Goal: Find contact information: Find contact information

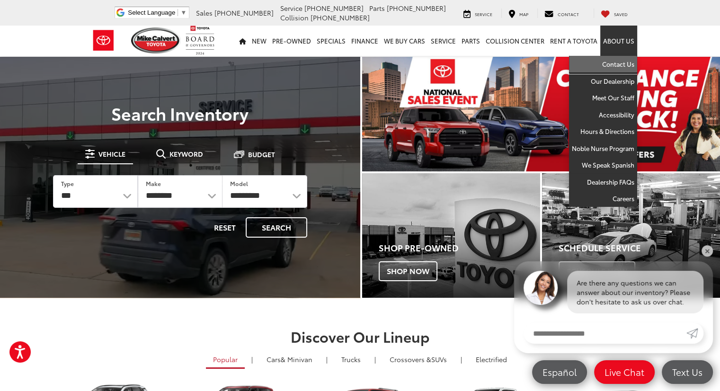
click at [619, 65] on link "Contact Us" at bounding box center [603, 64] width 68 height 17
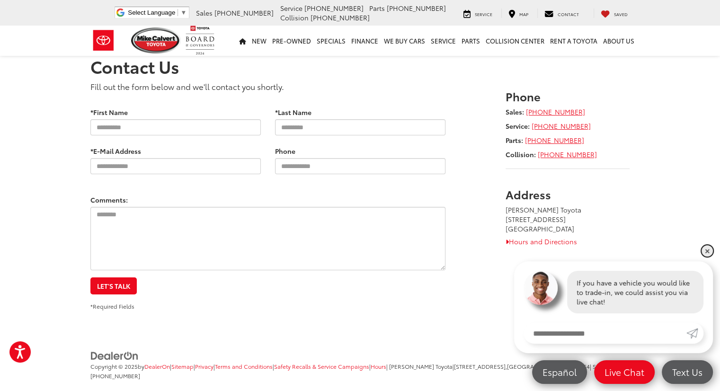
click at [706, 252] on link "✕" at bounding box center [707, 250] width 11 height 11
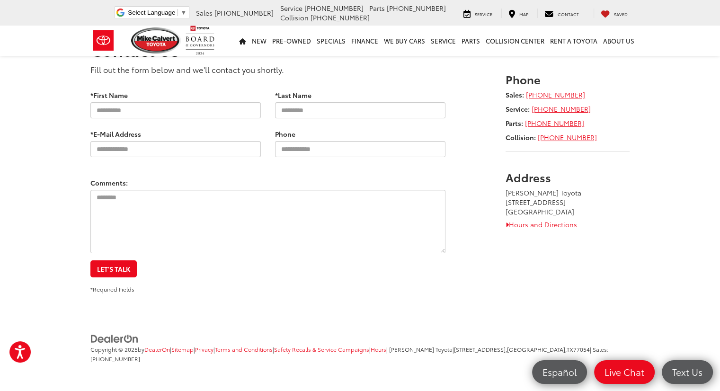
scroll to position [3, 0]
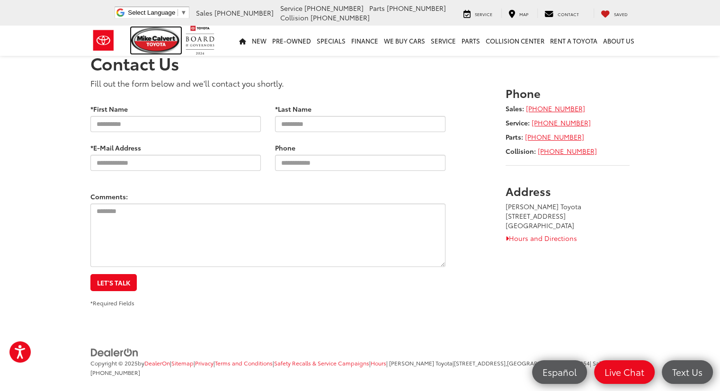
click at [159, 39] on img at bounding box center [156, 40] width 50 height 26
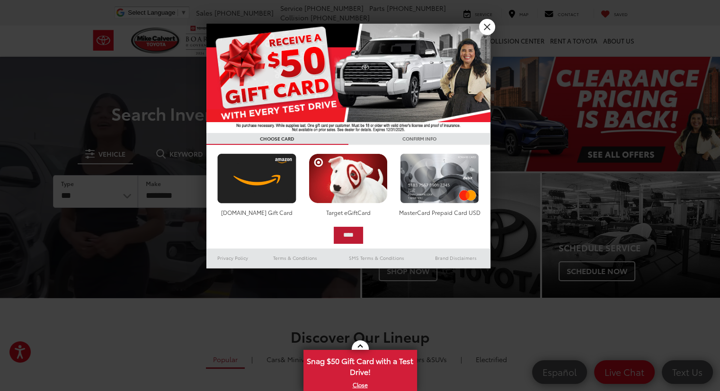
click at [360, 227] on input "****" at bounding box center [348, 235] width 29 height 17
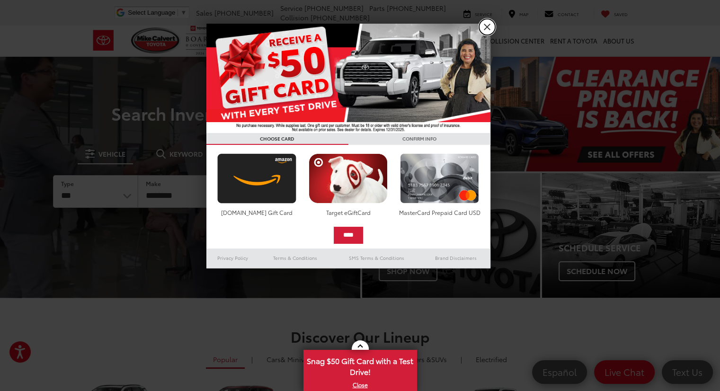
click at [487, 25] on link "X" at bounding box center [487, 27] width 16 height 16
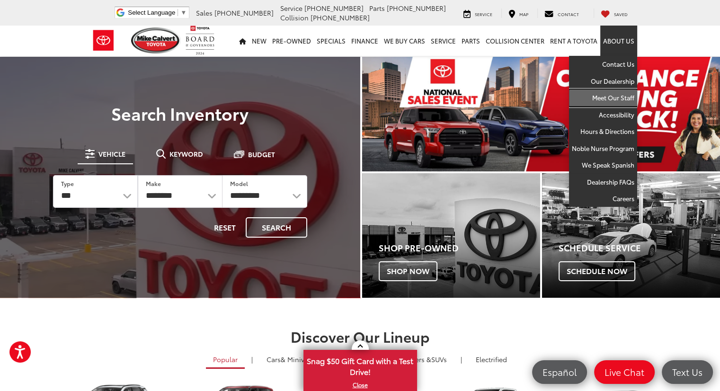
click at [616, 100] on link "Meet Our Staff" at bounding box center [603, 98] width 68 height 17
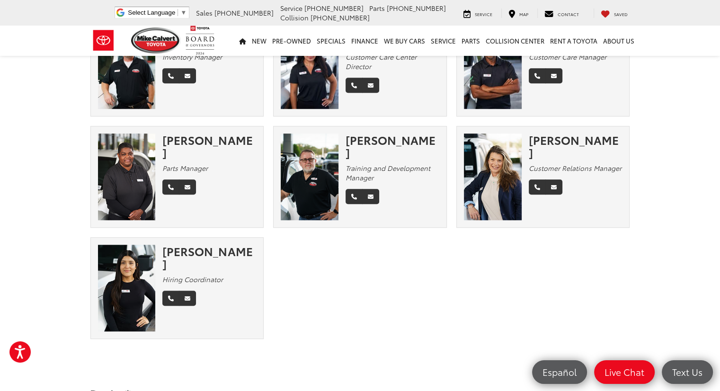
scroll to position [818, 0]
